Goal: Entertainment & Leisure: Browse casually

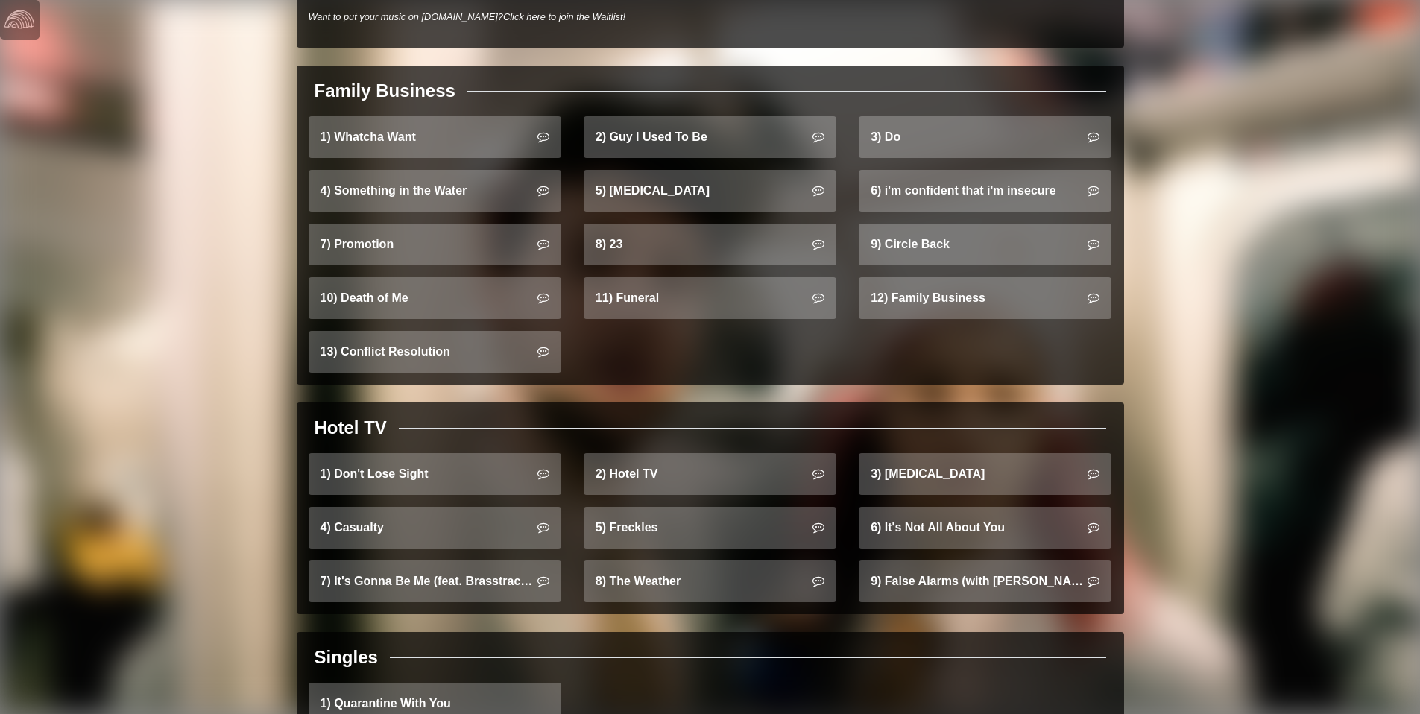
scroll to position [925, 0]
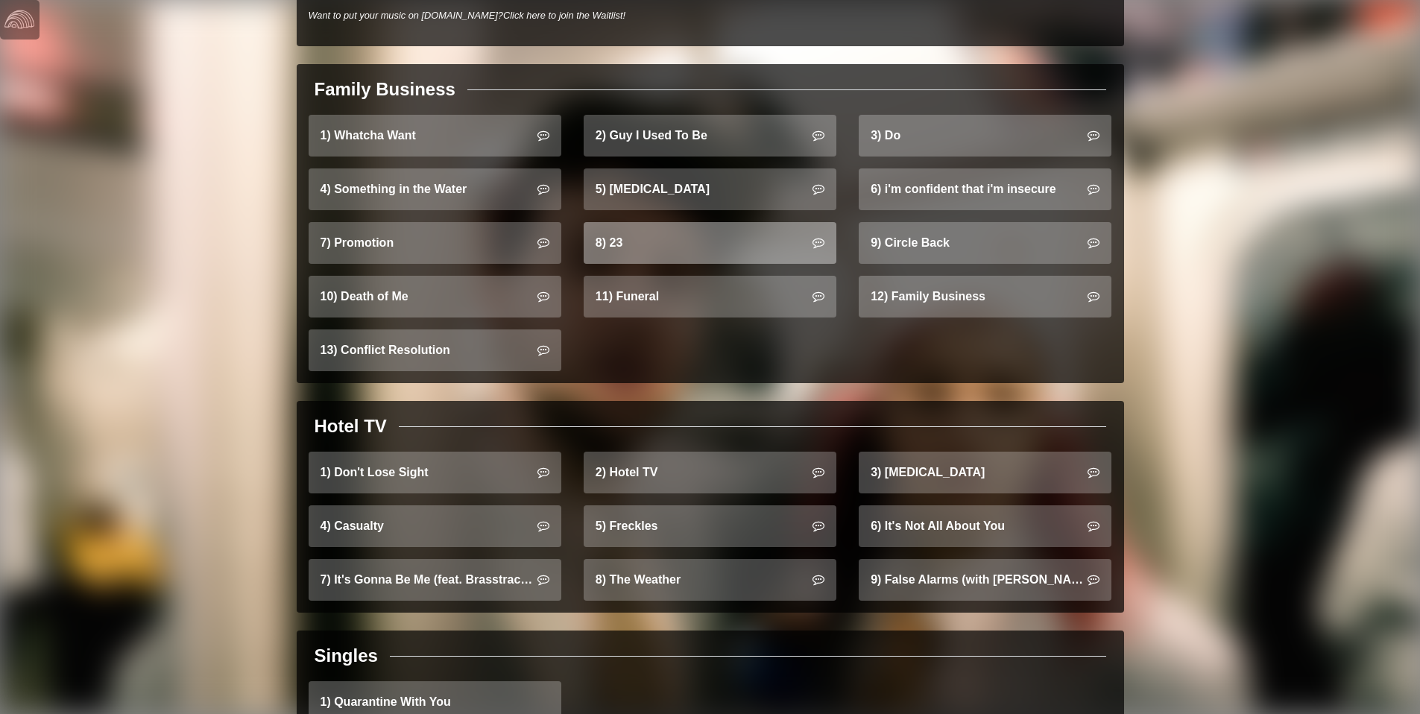
click at [707, 222] on link "8) 23" at bounding box center [710, 243] width 253 height 42
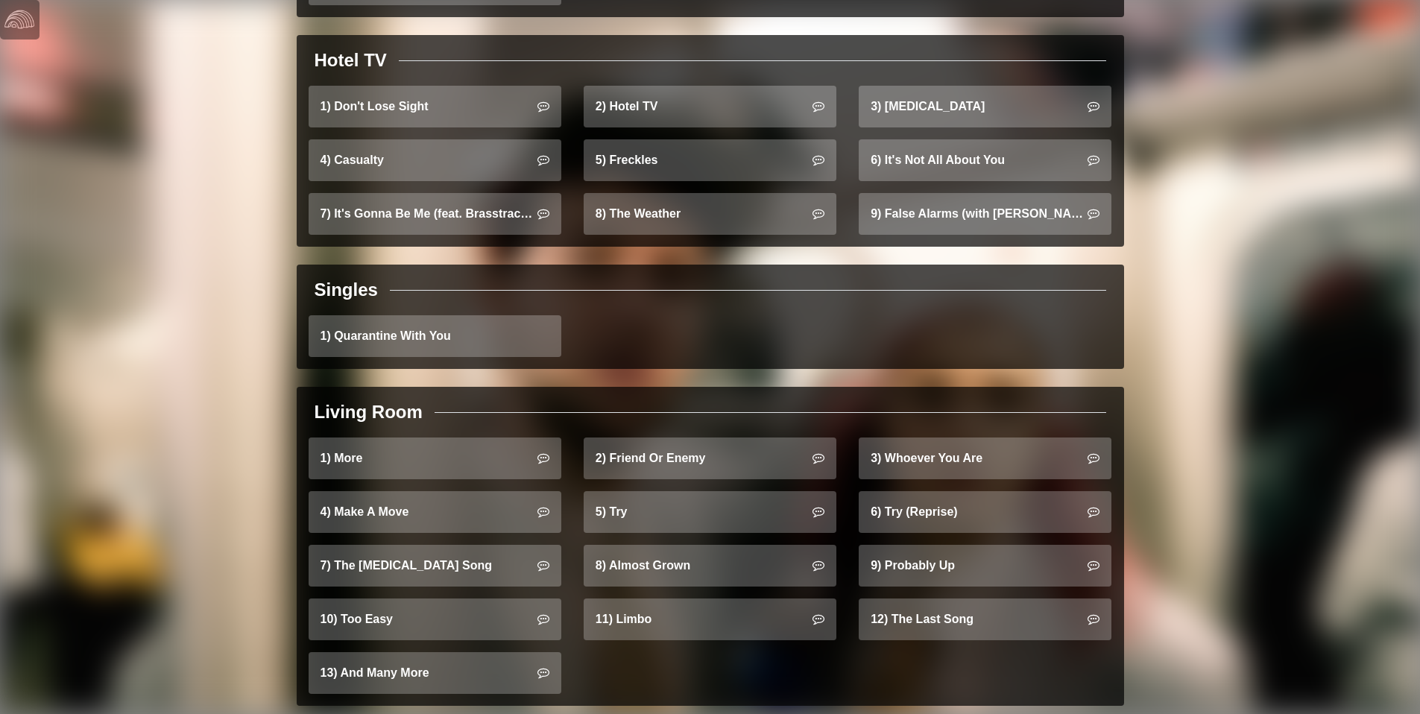
scroll to position [1288, 0]
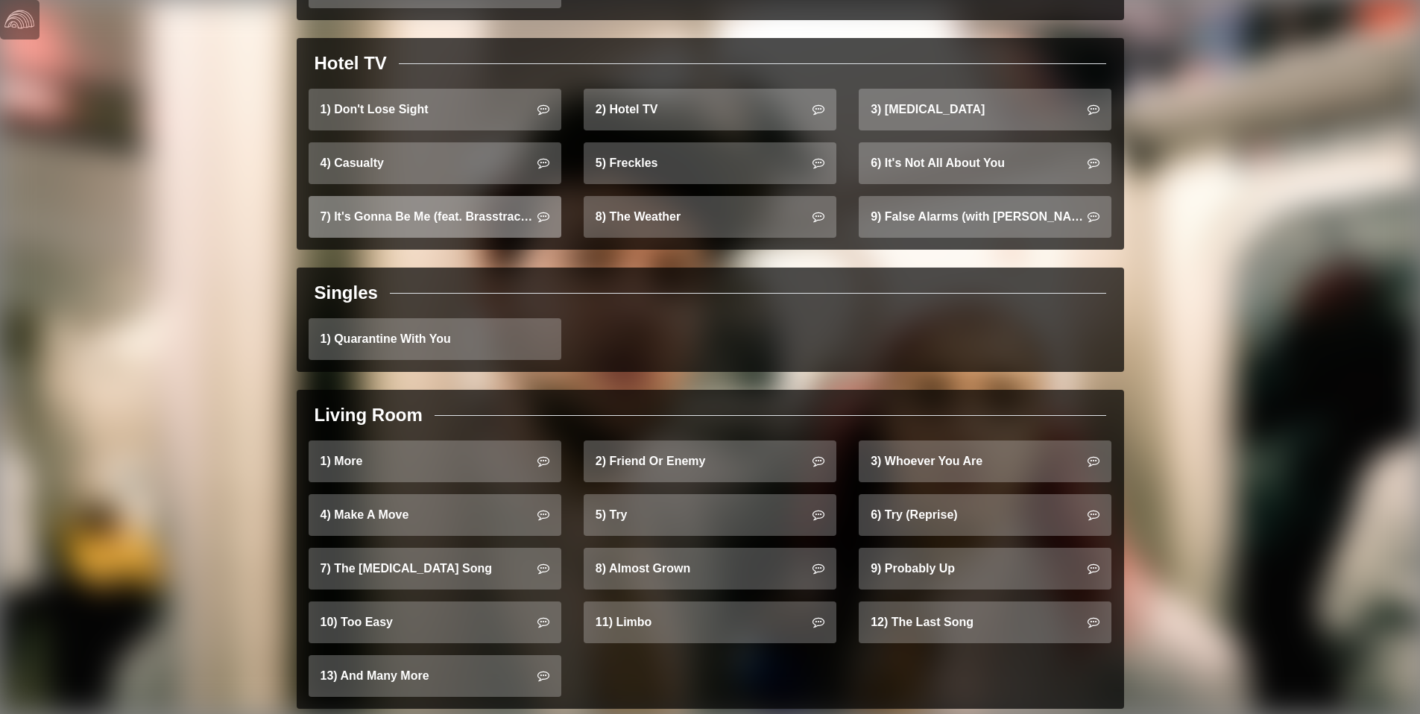
click at [455, 196] on link "7) It's Gonna Be Me (feat. Brasstracks)" at bounding box center [435, 217] width 253 height 42
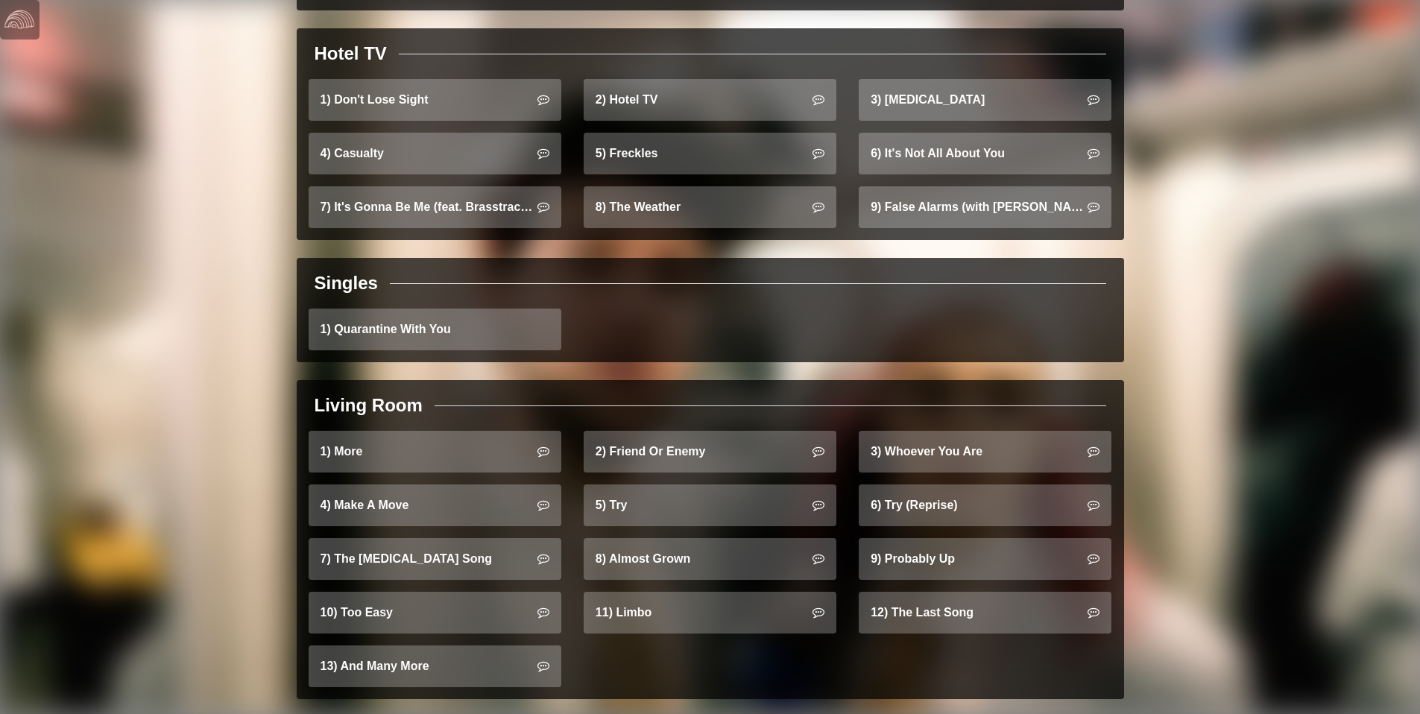
scroll to position [1303, 0]
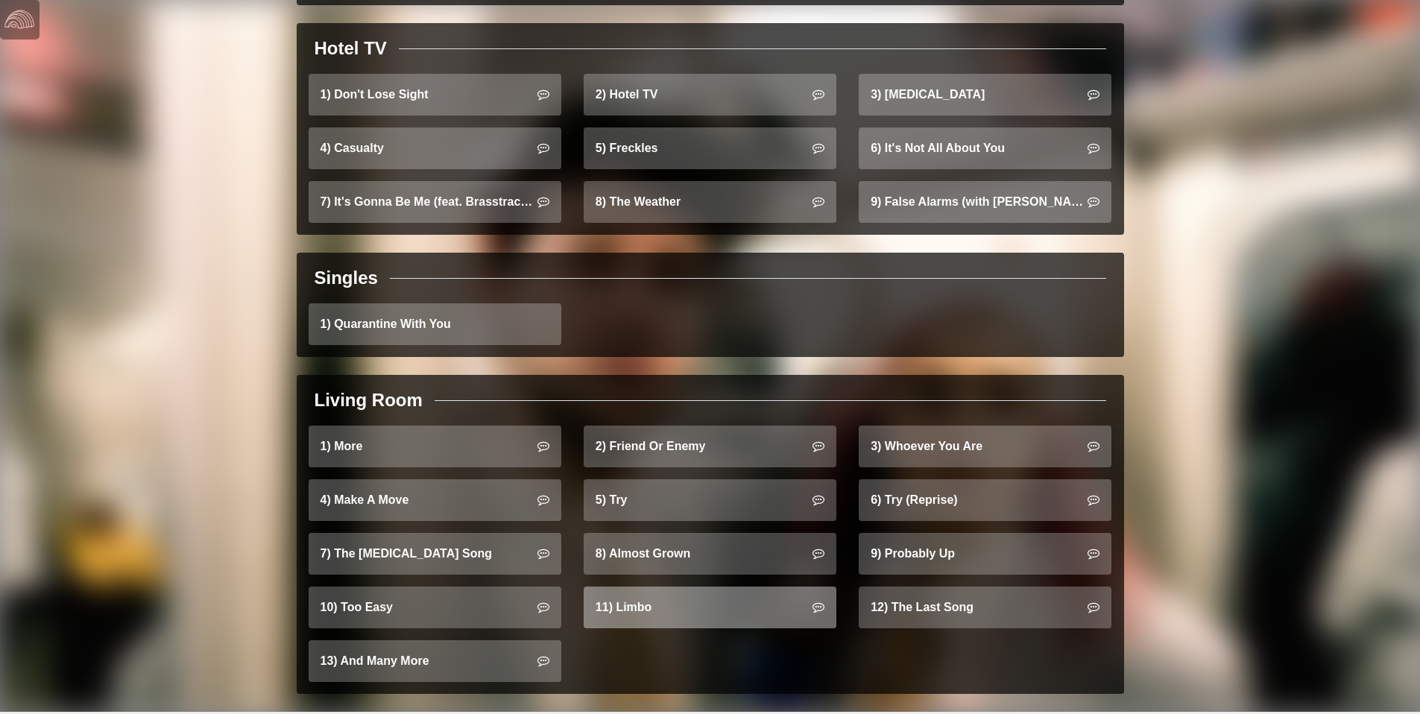
click at [696, 600] on link "11) Limbo" at bounding box center [710, 607] width 253 height 42
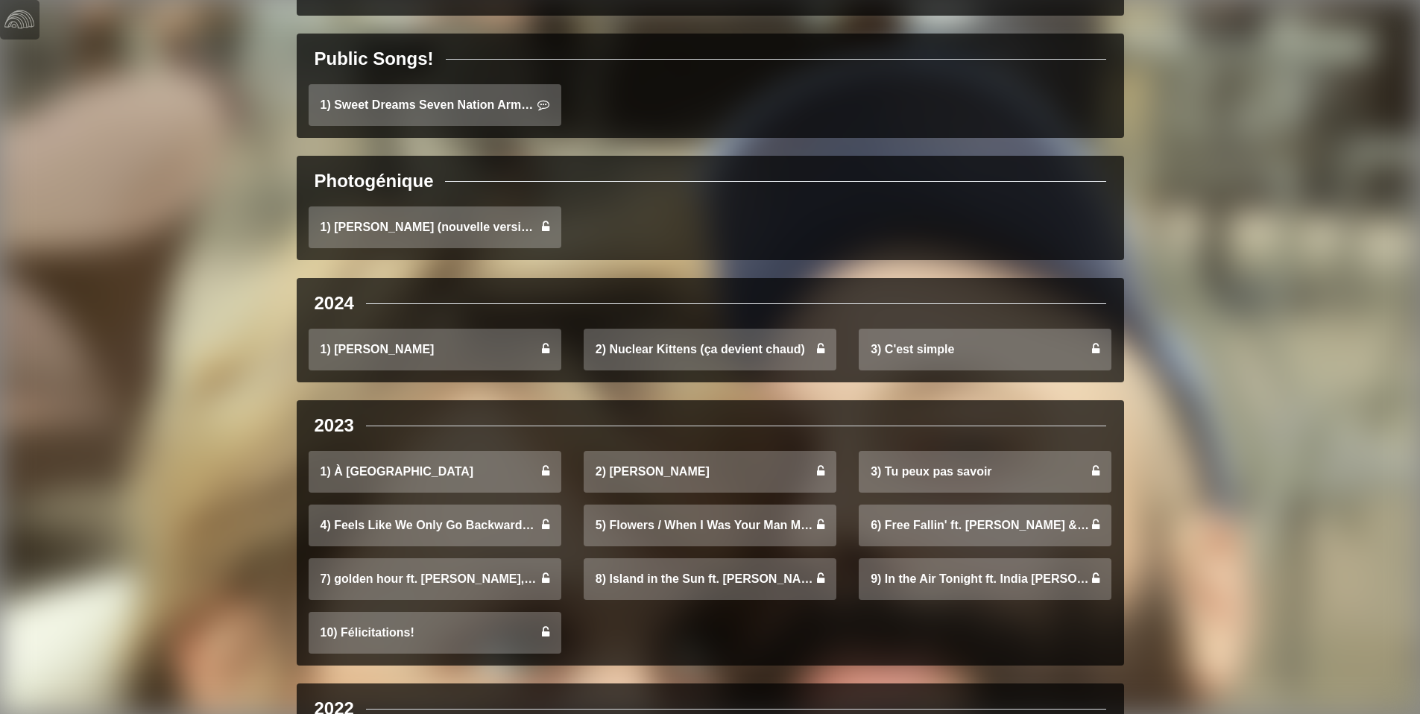
scroll to position [378, 0]
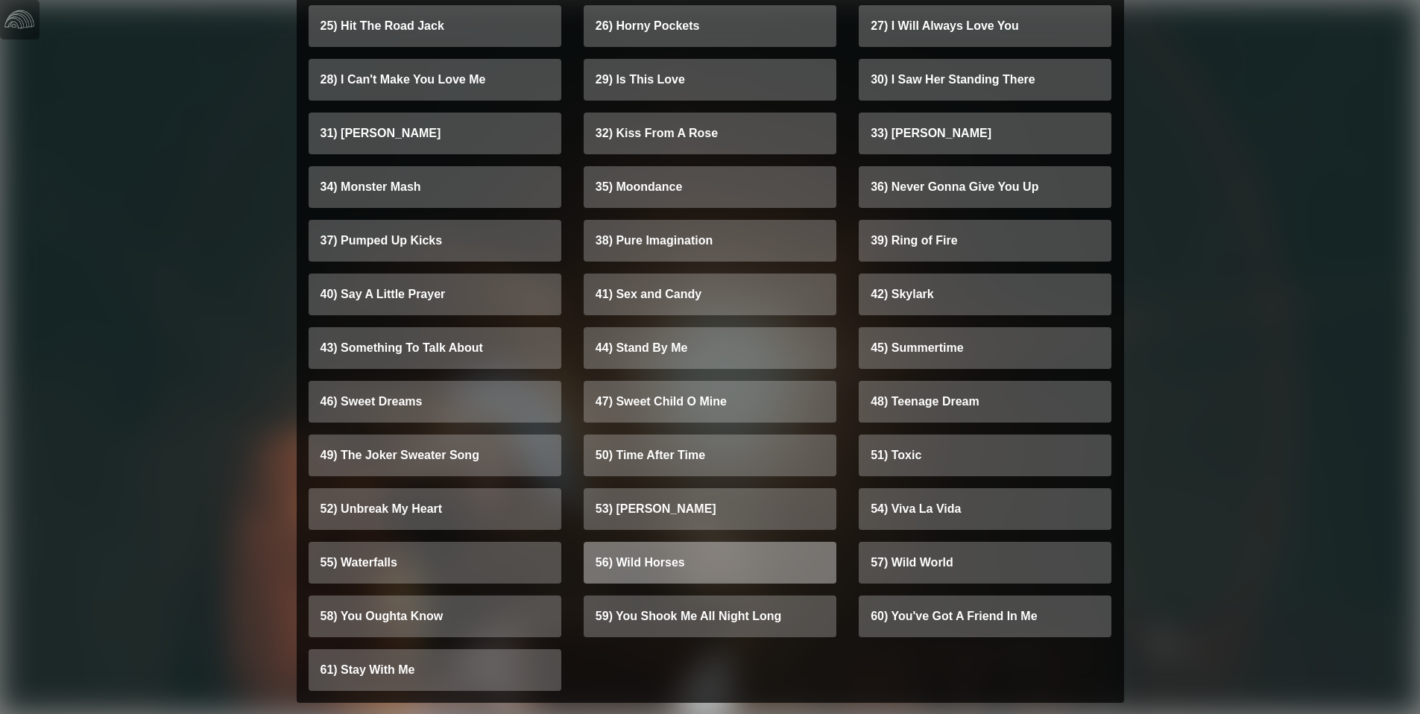
scroll to position [6698, 0]
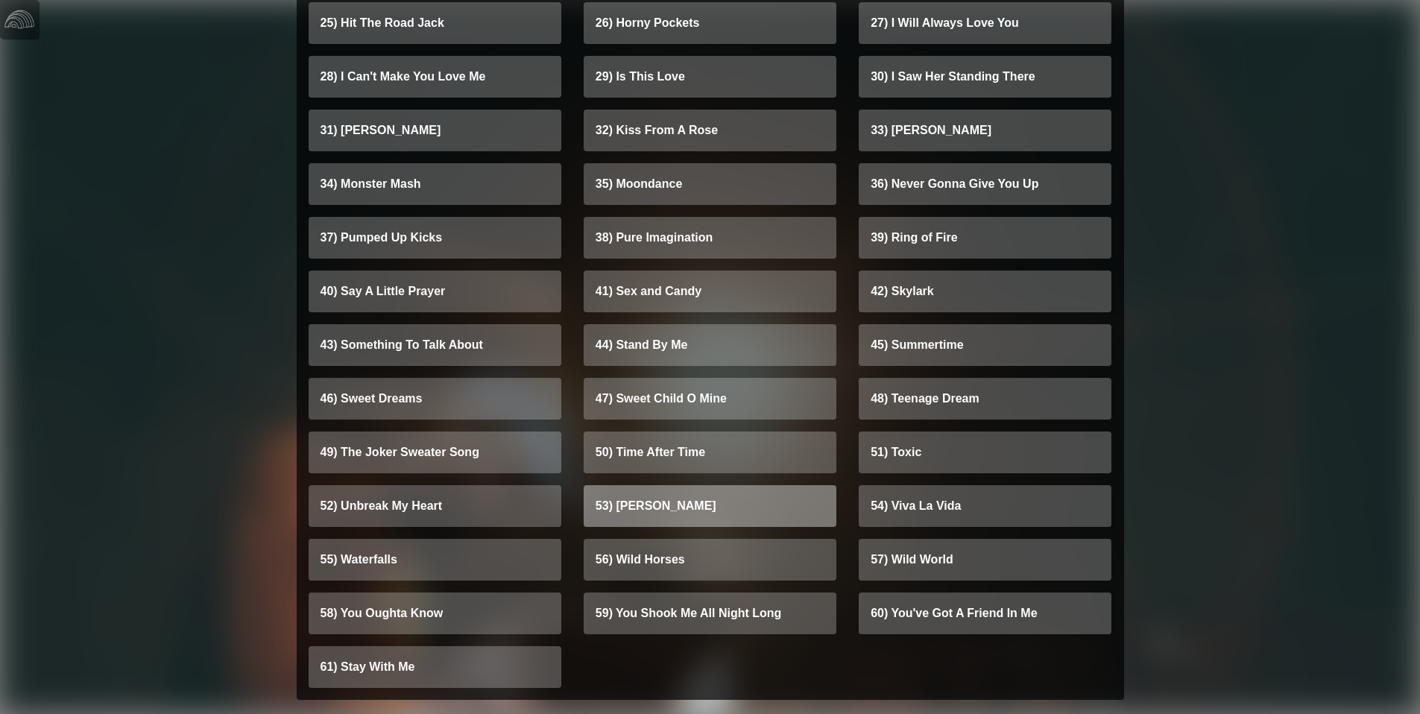
click at [736, 509] on link "53) [PERSON_NAME]" at bounding box center [710, 506] width 253 height 42
